Goal: Information Seeking & Learning: Learn about a topic

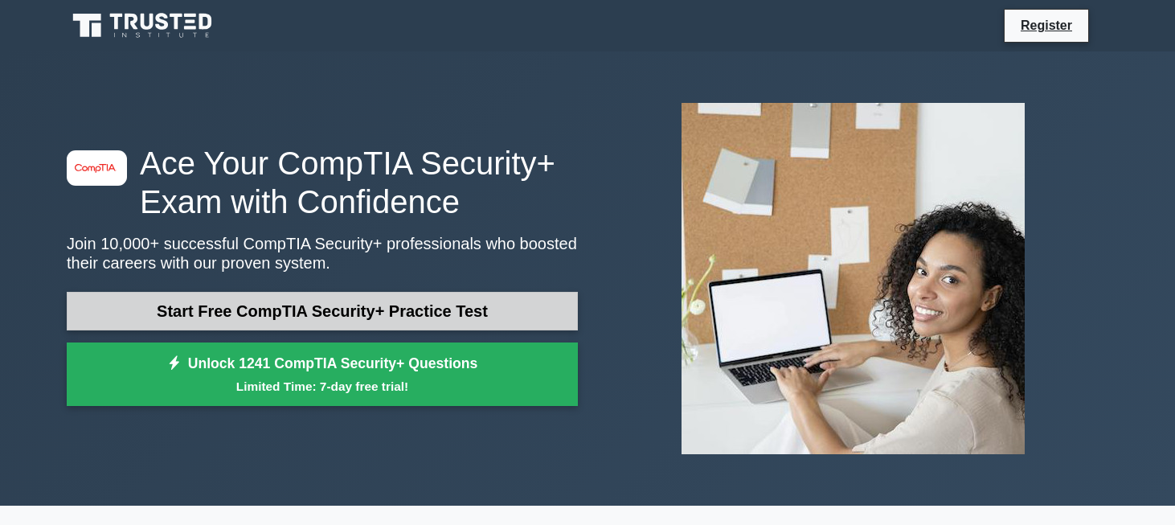
click at [313, 314] on link "Start Free CompTIA Security+ Practice Test" at bounding box center [322, 311] width 511 height 39
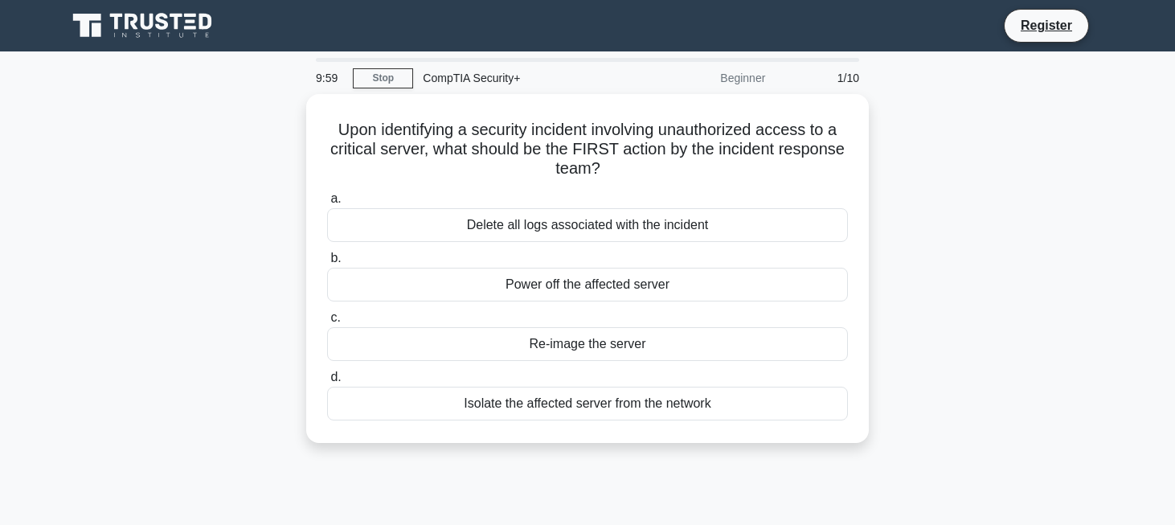
scroll to position [31, 0]
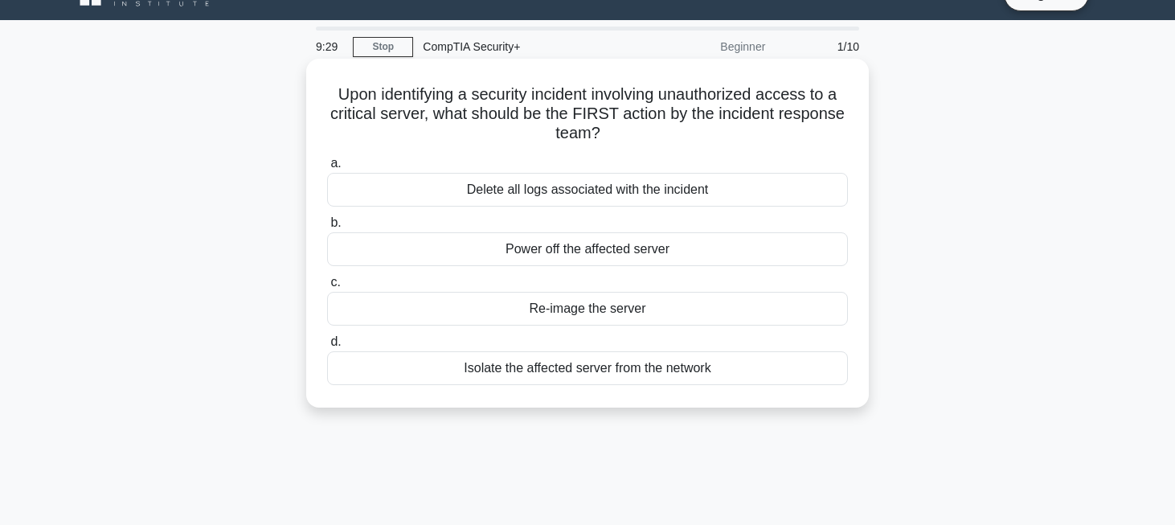
click at [511, 249] on div "Power off the affected server" at bounding box center [587, 249] width 521 height 34
click at [327, 228] on input "b. Power off the affected server" at bounding box center [327, 223] width 0 height 10
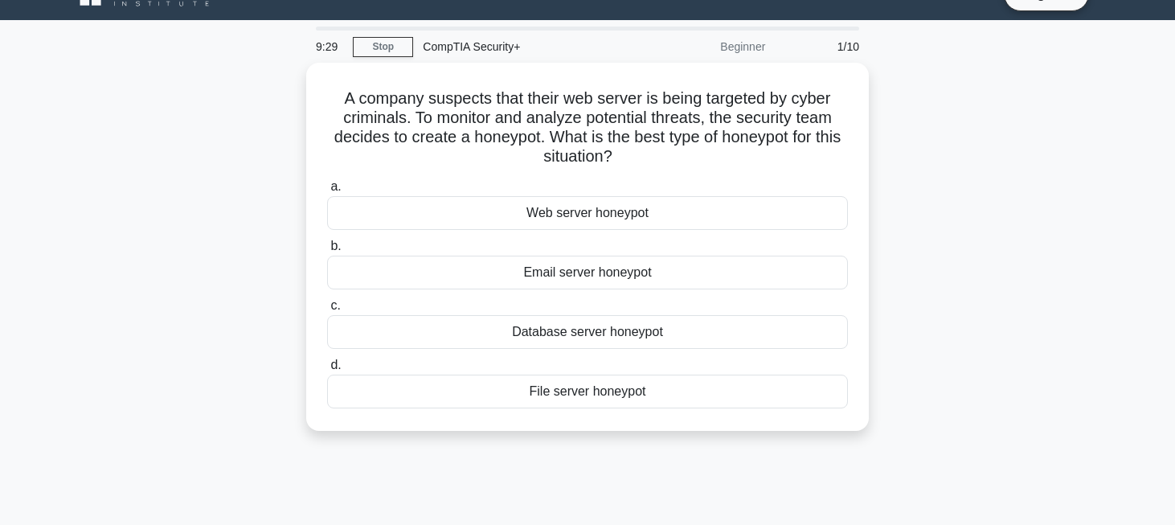
scroll to position [0, 0]
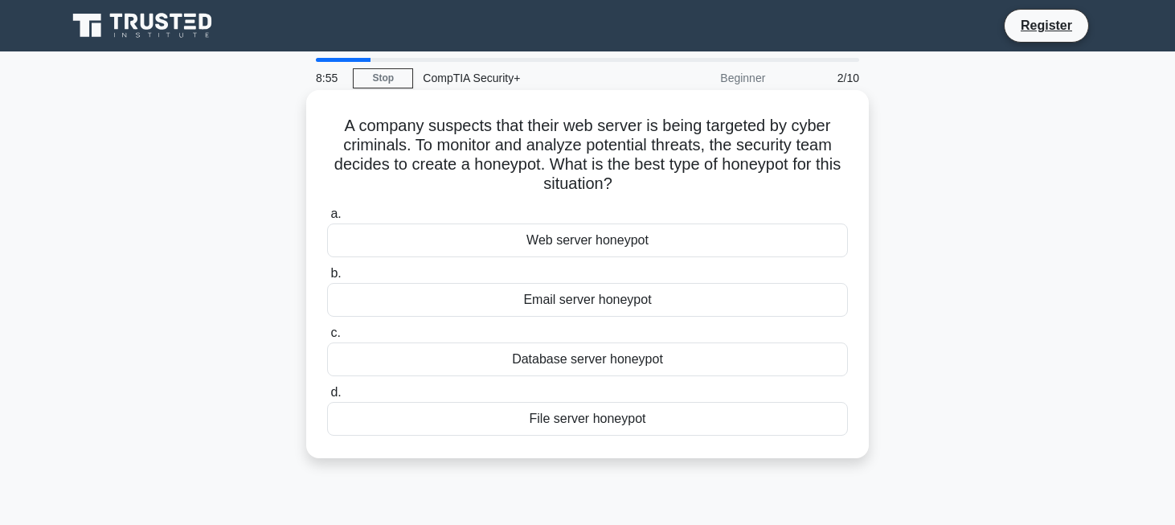
click at [578, 252] on div "Web server honeypot" at bounding box center [587, 240] width 521 height 34
click at [327, 219] on input "a. Web server honeypot" at bounding box center [327, 214] width 0 height 10
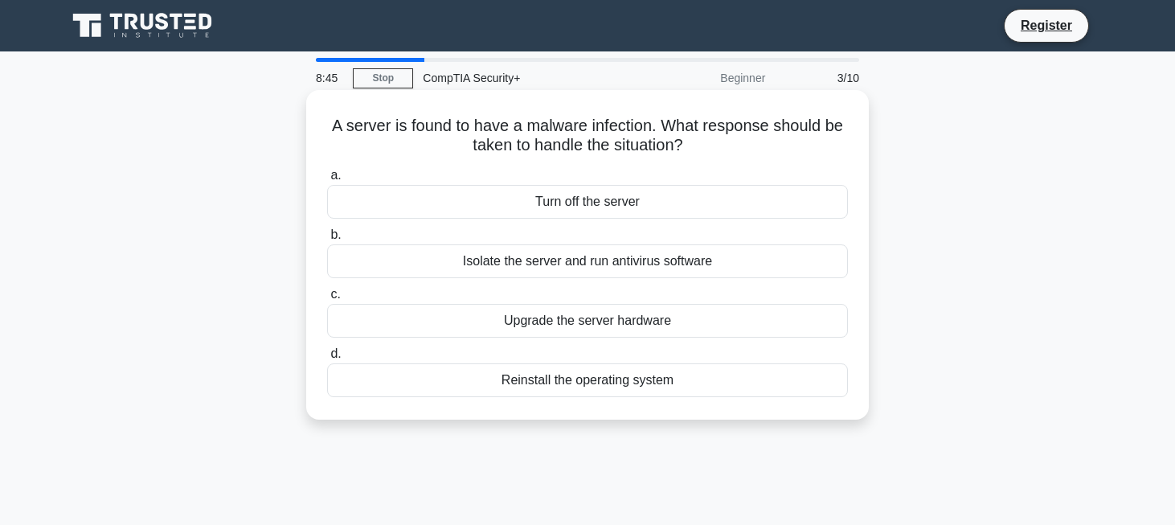
click at [551, 262] on div "Isolate the server and run antivirus software" at bounding box center [587, 261] width 521 height 34
click at [327, 240] on input "b. Isolate the server and run antivirus software" at bounding box center [327, 235] width 0 height 10
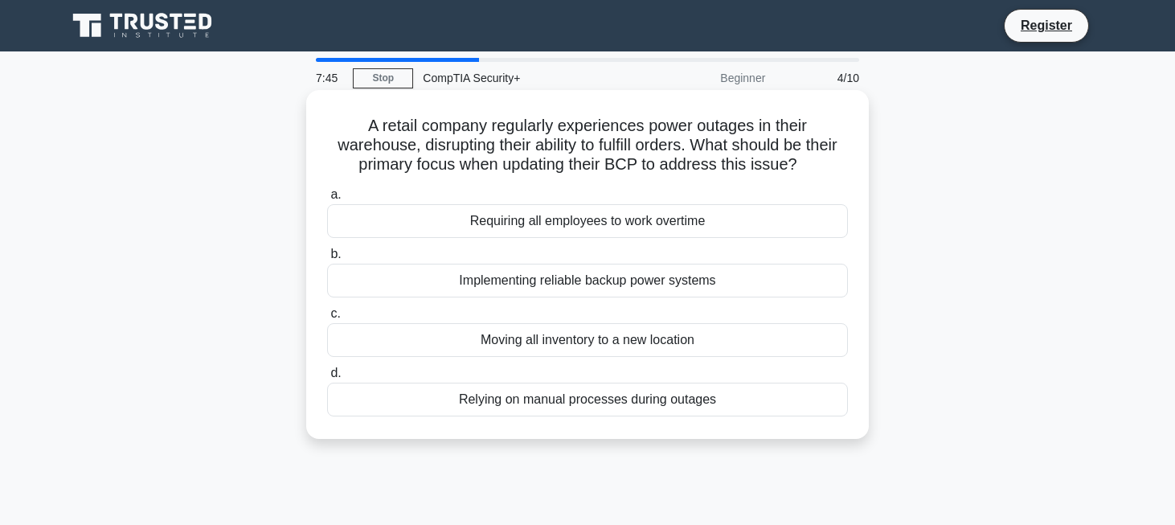
click at [486, 280] on div "Implementing reliable backup power systems" at bounding box center [587, 281] width 521 height 34
click at [327, 260] on input "b. Implementing reliable backup power systems" at bounding box center [327, 254] width 0 height 10
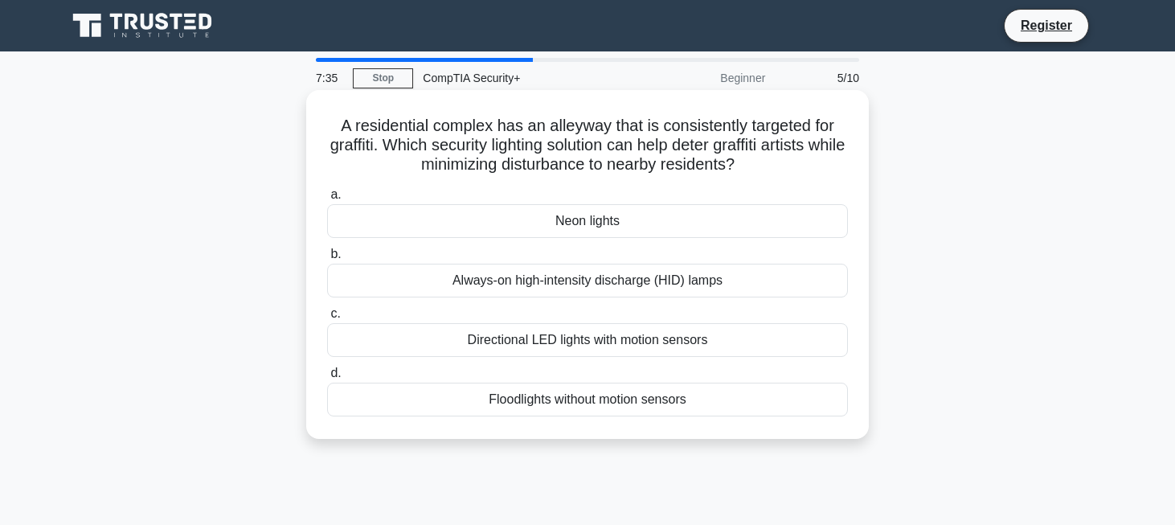
click at [536, 338] on div "Directional LED lights with motion sensors" at bounding box center [587, 340] width 521 height 34
click at [327, 319] on input "c. Directional LED lights with motion sensors" at bounding box center [327, 314] width 0 height 10
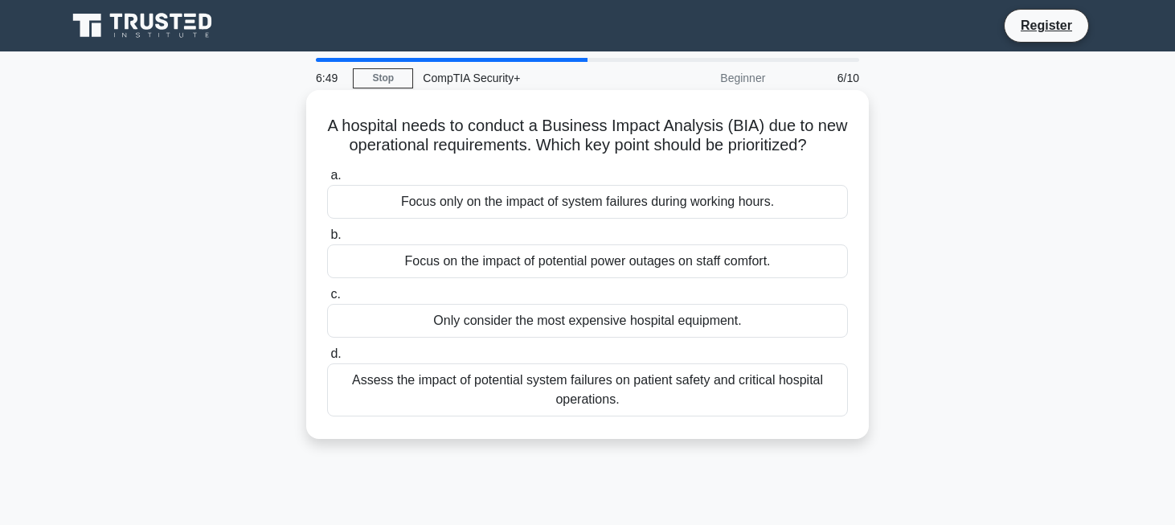
click at [579, 394] on div "Assess the impact of potential system failures on patient safety and critical h…" at bounding box center [587, 389] width 521 height 53
click at [327, 359] on input "d. Assess the impact of potential system failures on patient safety and critica…" at bounding box center [327, 354] width 0 height 10
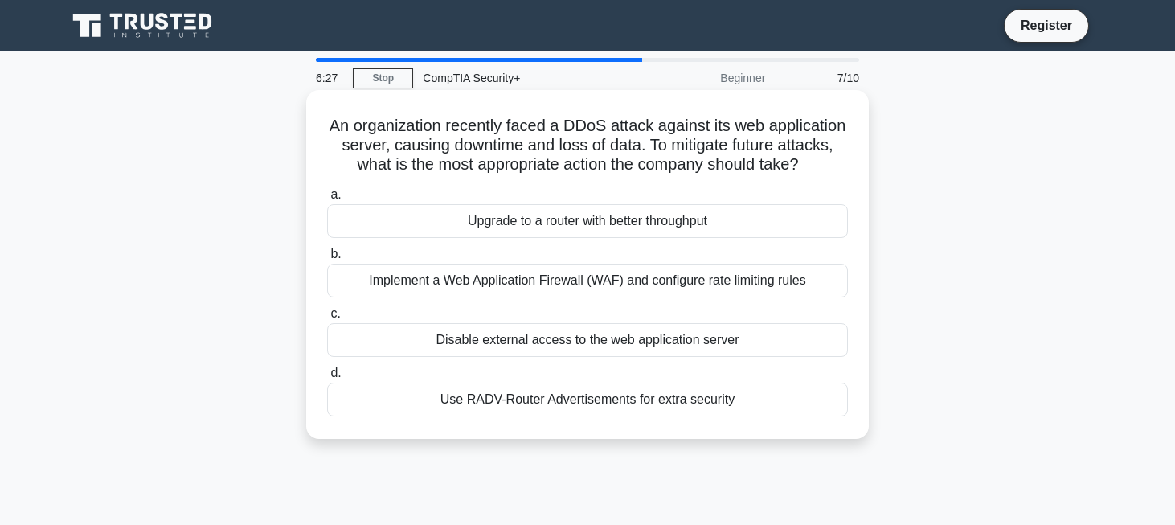
click at [627, 287] on div "Implement a Web Application Firewall (WAF) and configure rate limiting rules" at bounding box center [587, 281] width 521 height 34
click at [327, 260] on input "b. Implement a Web Application Firewall (WAF) and configure rate limiting rules" at bounding box center [327, 254] width 0 height 10
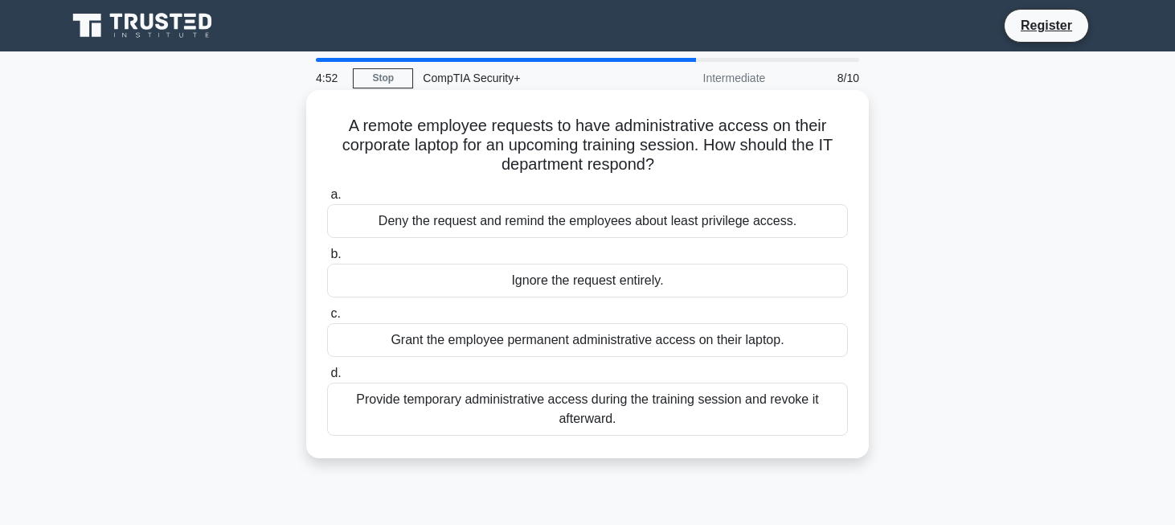
click at [601, 409] on div "Provide temporary administrative access during the training session and revoke …" at bounding box center [587, 409] width 521 height 53
click at [327, 379] on input "d. Provide temporary administrative access during the training session and revo…" at bounding box center [327, 373] width 0 height 10
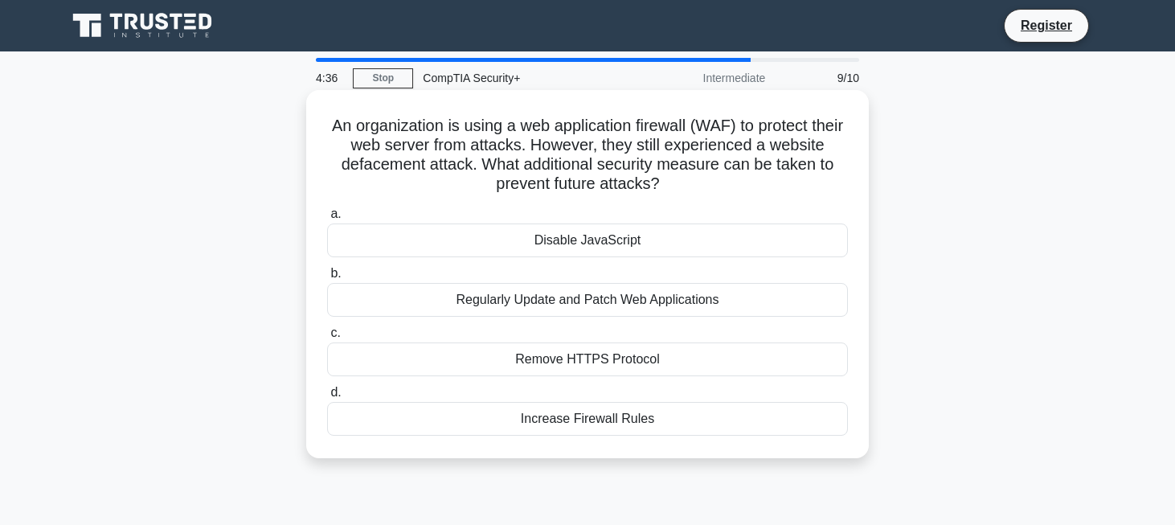
click at [601, 305] on div "Regularly Update and Patch Web Applications" at bounding box center [587, 300] width 521 height 34
click at [327, 279] on input "b. Regularly Update and Patch Web Applications" at bounding box center [327, 274] width 0 height 10
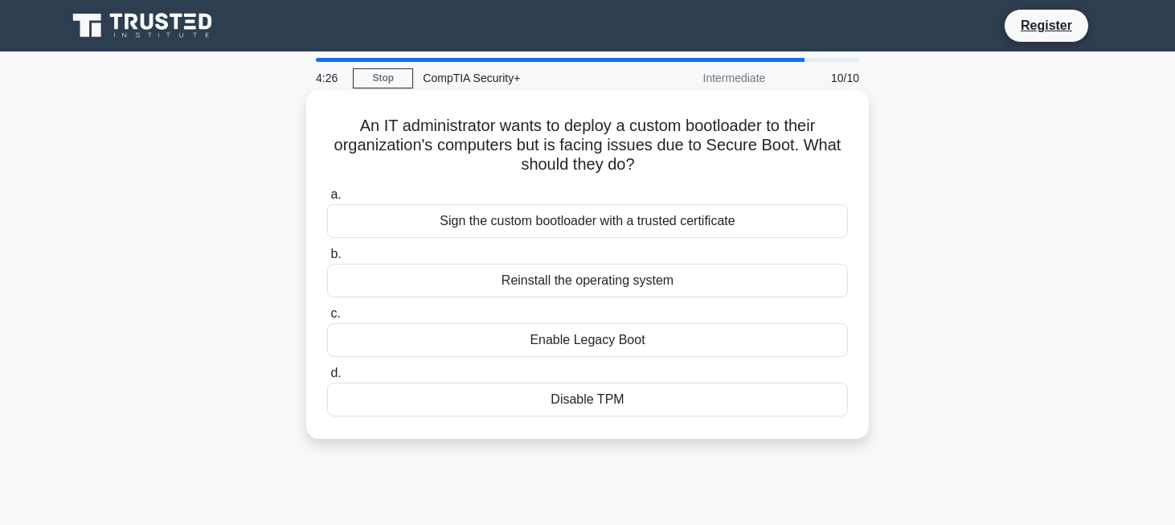
click at [572, 398] on div "Disable TPM" at bounding box center [587, 400] width 521 height 34
click at [327, 379] on input "d. Disable TPM" at bounding box center [327, 373] width 0 height 10
